Goal: Find specific page/section: Find specific page/section

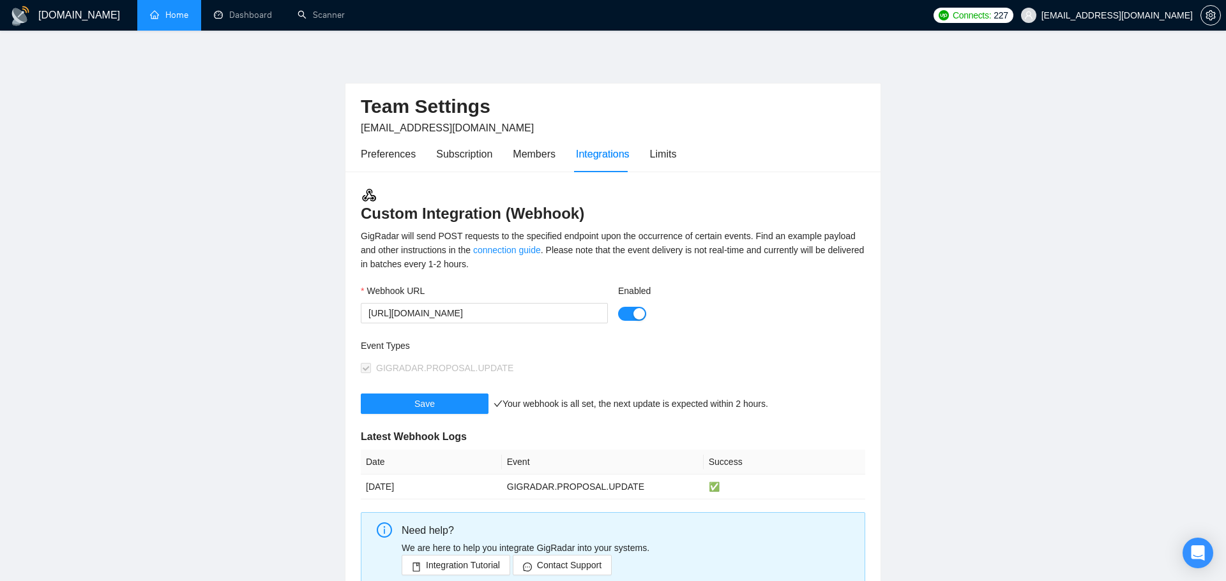
click at [176, 11] on link "Home" at bounding box center [169, 15] width 38 height 11
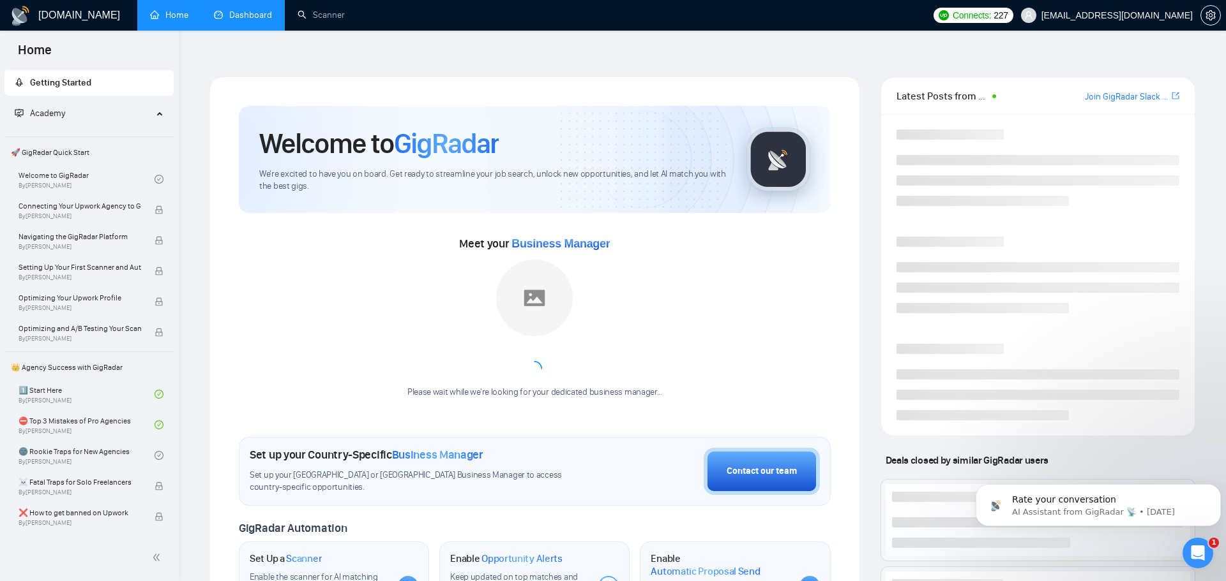
click at [227, 20] on link "Dashboard" at bounding box center [243, 15] width 58 height 11
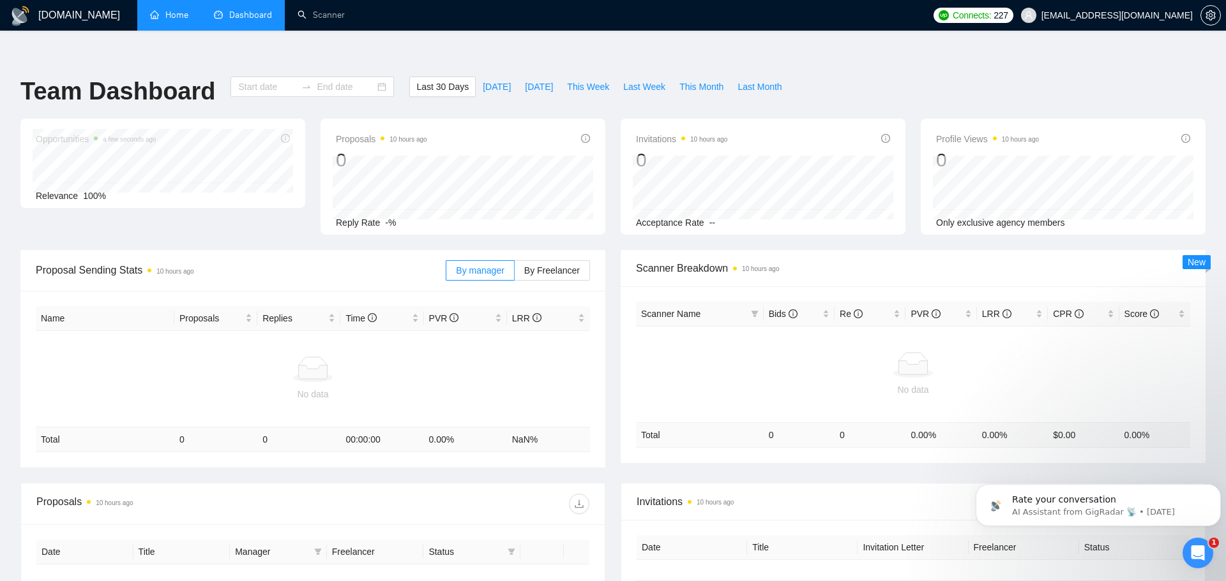
type input "[DATE]"
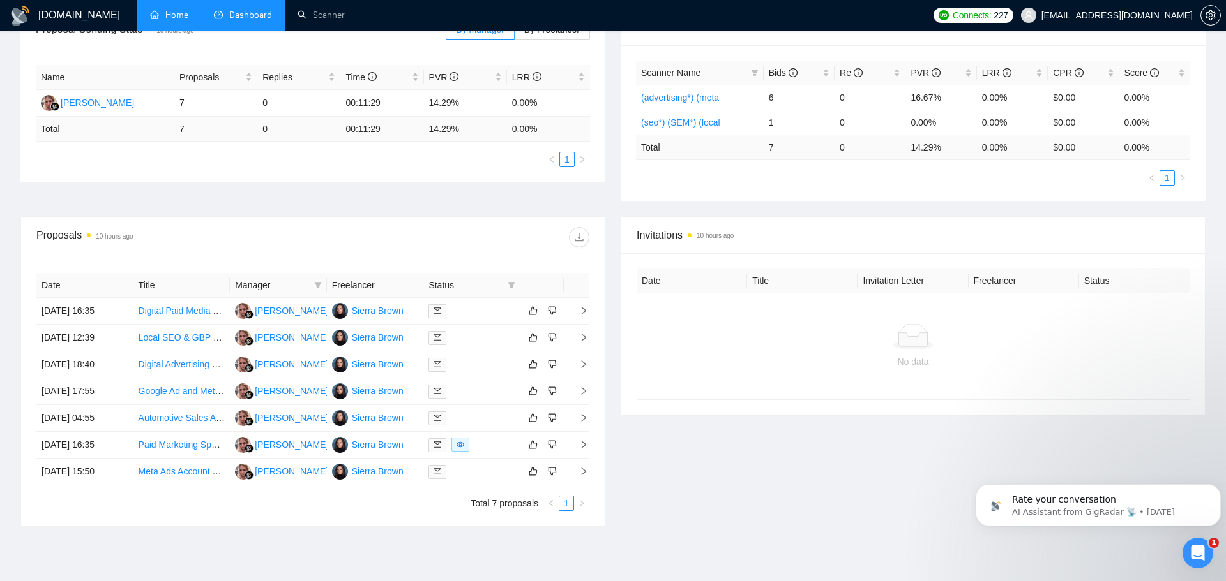
scroll to position [243, 0]
